Goal: Information Seeking & Learning: Learn about a topic

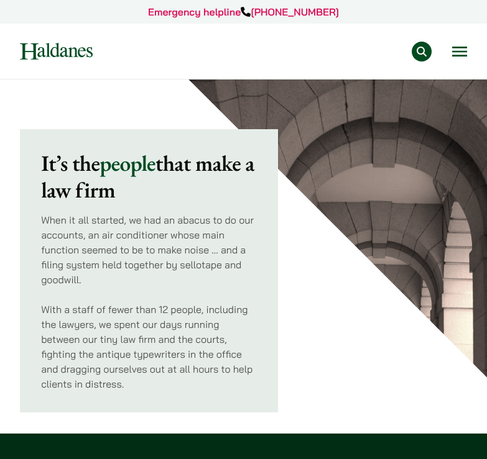
scroll to position [309, 0]
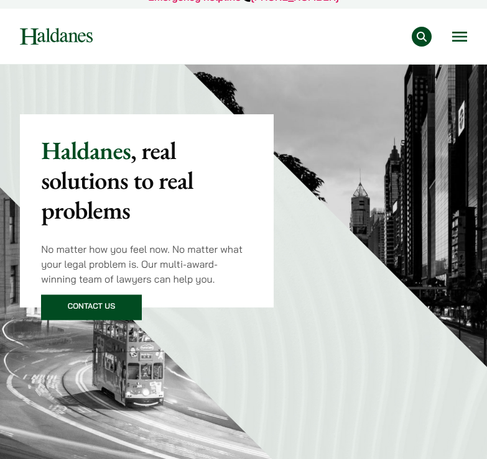
scroll to position [9, 0]
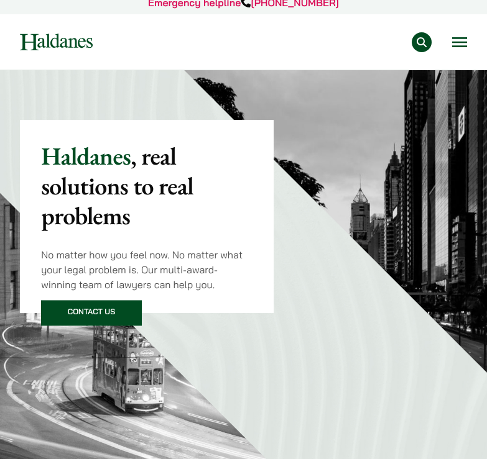
click at [452, 40] on button "Open menu" at bounding box center [459, 42] width 15 height 10
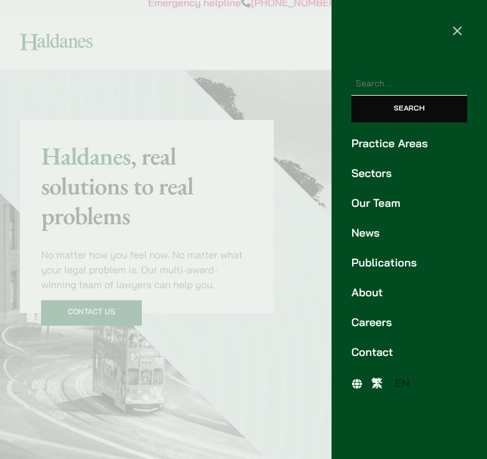
click at [408, 148] on link "Practice Areas" at bounding box center [409, 143] width 116 height 17
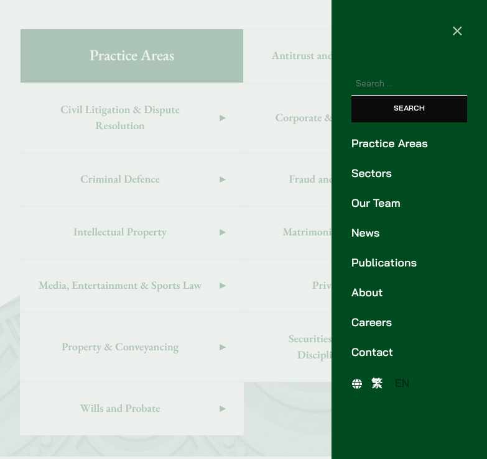
scroll to position [565, 0]
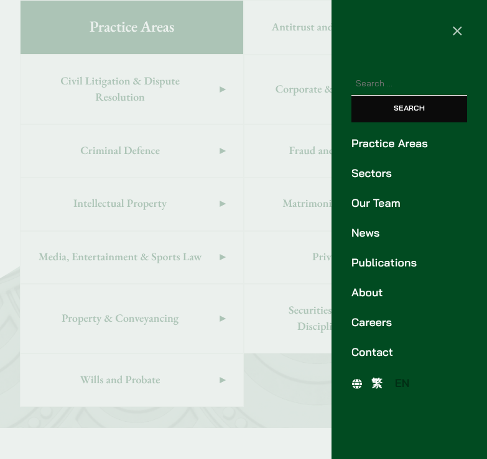
click at [239, 372] on div at bounding box center [243, 229] width 487 height 459
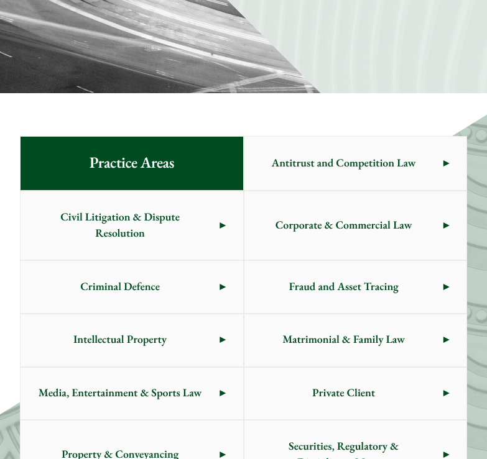
scroll to position [430, 0]
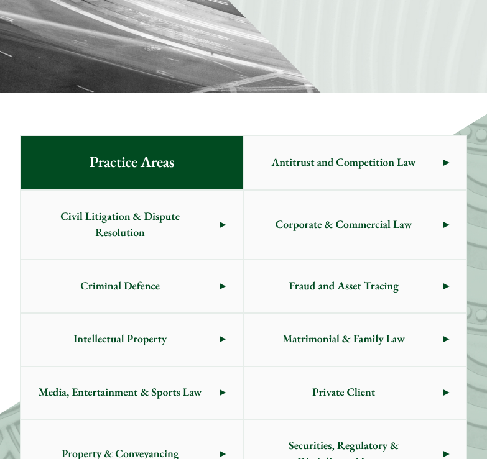
click at [423, 232] on span "Corporate & Commercial Law" at bounding box center [343, 225] width 199 height 52
